Goal: Information Seeking & Learning: Compare options

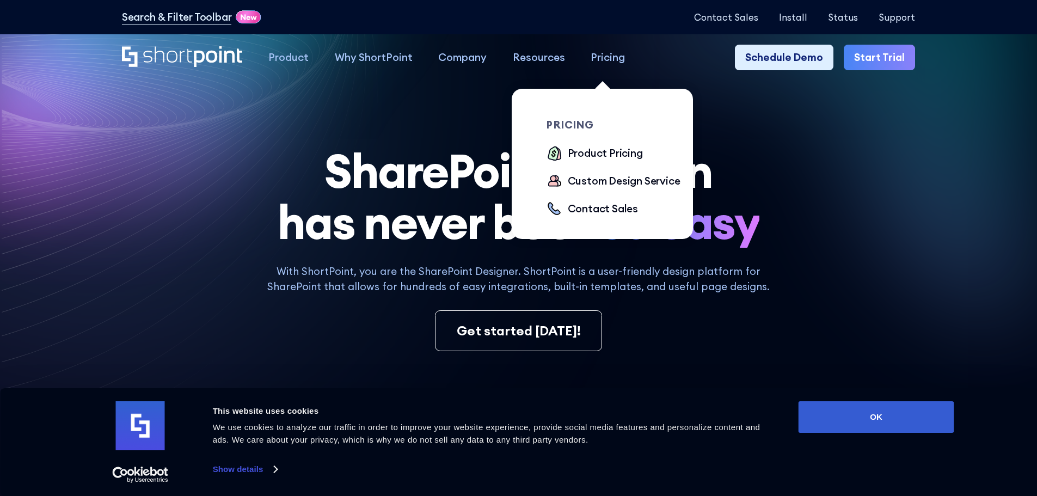
click at [606, 57] on div "Pricing" at bounding box center [608, 58] width 34 height 16
click at [609, 153] on div "Product Pricing" at bounding box center [605, 153] width 75 height 16
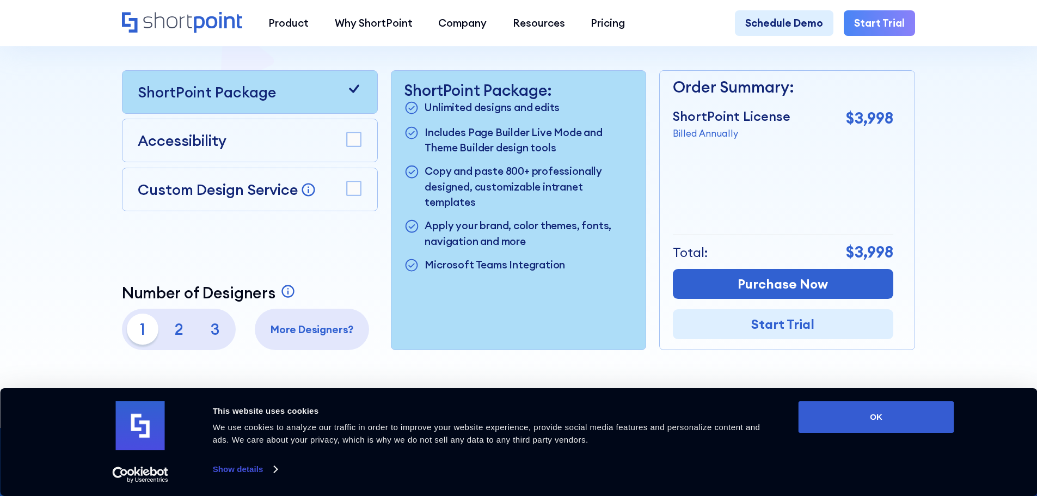
scroll to position [327, 0]
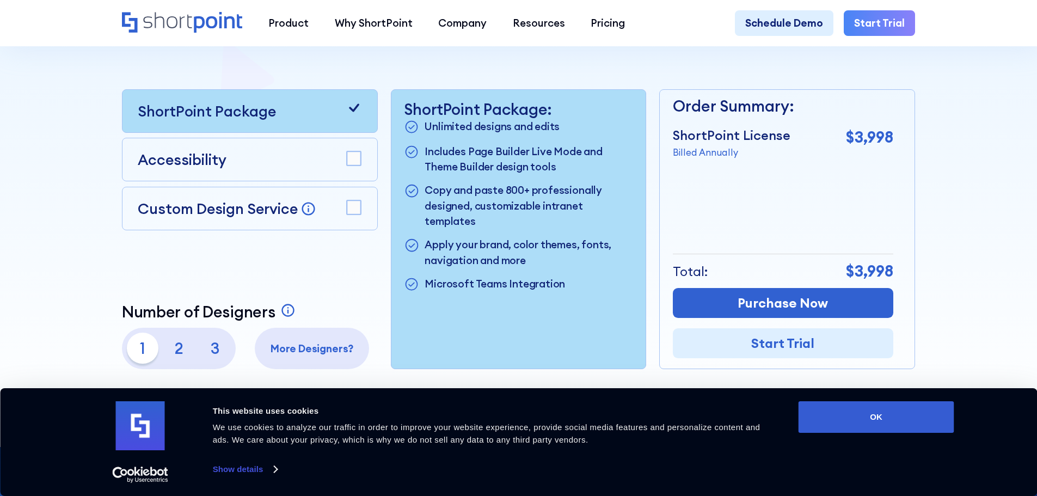
click at [179, 349] on p "2" at bounding box center [178, 348] width 31 height 31
click at [211, 350] on p "3" at bounding box center [215, 348] width 31 height 31
click at [141, 353] on p "1" at bounding box center [142, 348] width 31 height 31
click at [293, 170] on div "Accessibility" at bounding box center [250, 160] width 224 height 22
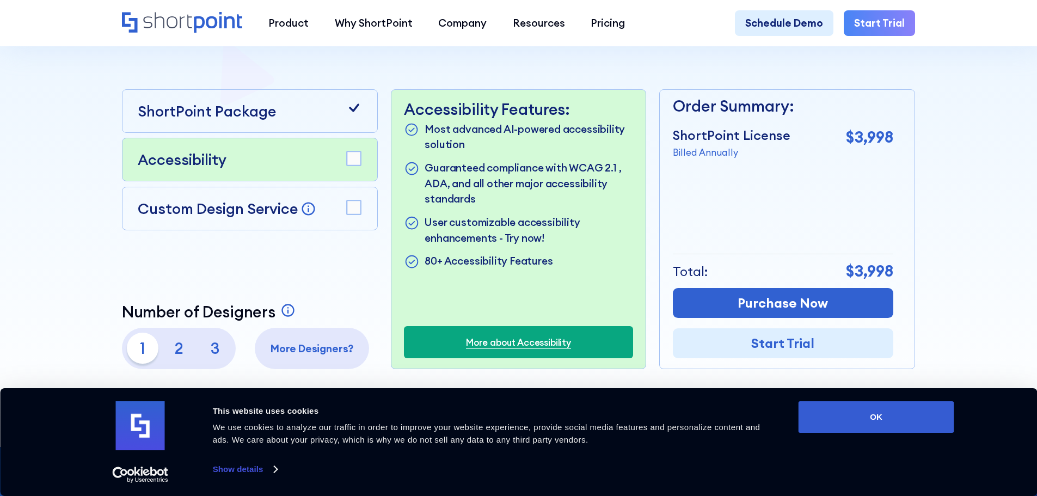
click at [357, 166] on rect at bounding box center [354, 159] width 14 height 14
click at [357, 210] on rect at bounding box center [354, 207] width 14 height 14
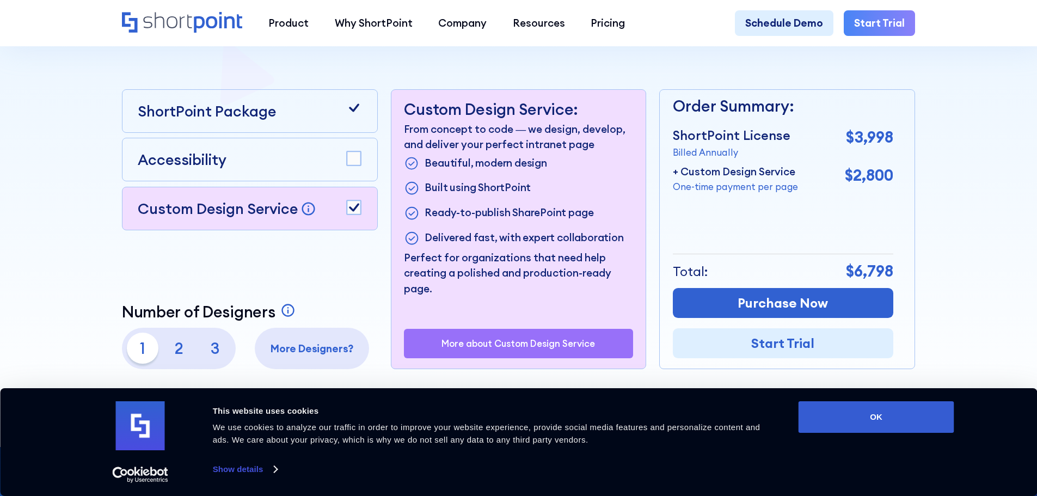
click at [211, 354] on p "3" at bounding box center [215, 348] width 31 height 31
click at [351, 159] on rect at bounding box center [354, 159] width 14 height 14
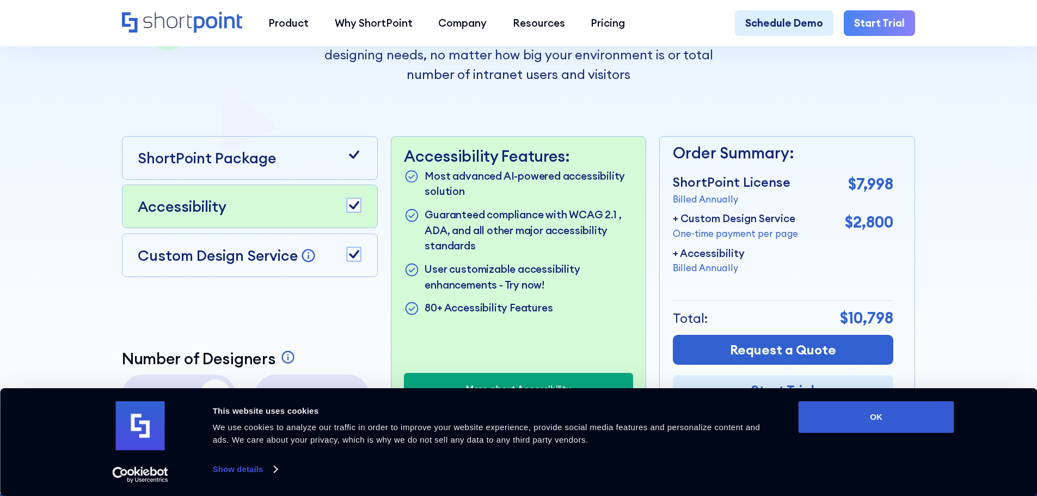
scroll to position [272, 0]
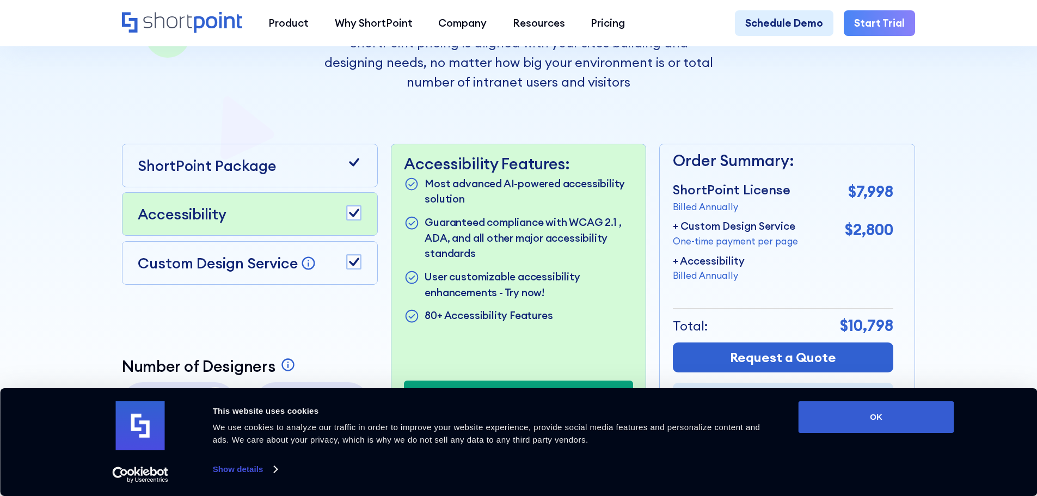
click at [354, 212] on rect at bounding box center [354, 213] width 14 height 14
click at [349, 266] on icon at bounding box center [354, 262] width 10 height 8
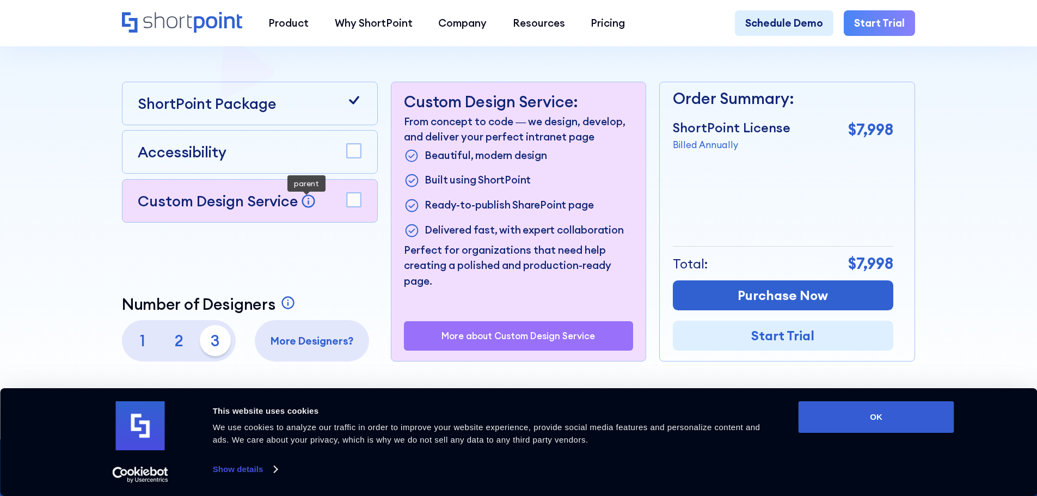
scroll to position [381, 0]
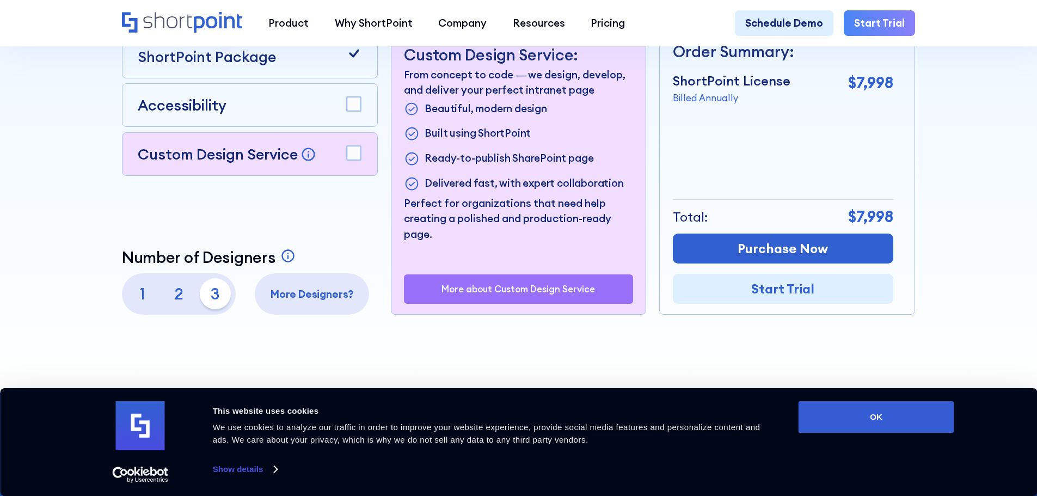
click at [138, 296] on p "1" at bounding box center [142, 293] width 31 height 31
